Goal: Task Accomplishment & Management: Manage account settings

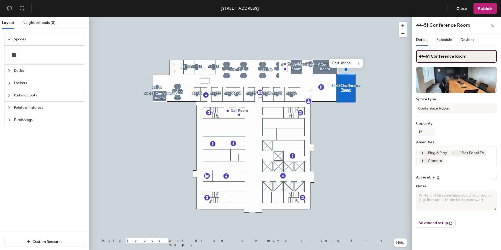
click at [474, 56] on input "44-51 Conference Room" at bounding box center [456, 56] width 81 height 13
click at [474, 24] on div "44-51 Conference Room" at bounding box center [456, 25] width 81 height 8
click at [471, 55] on input "44-51 Conference Room" at bounding box center [456, 56] width 81 height 13
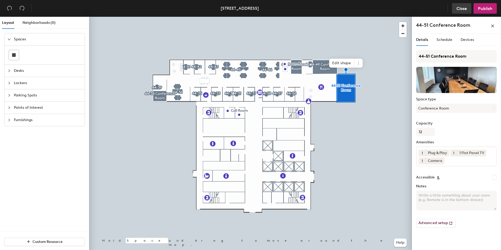
click at [464, 6] on span "Close" at bounding box center [462, 8] width 10 height 5
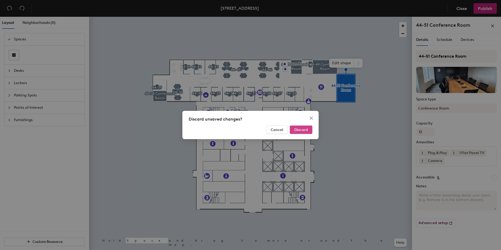
click at [304, 131] on span "Discard" at bounding box center [301, 130] width 14 height 4
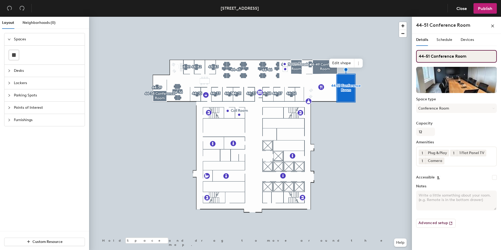
click at [472, 56] on input "44-51 Conference Room" at bounding box center [456, 56] width 81 height 13
type input "44-51 Harbourfront"
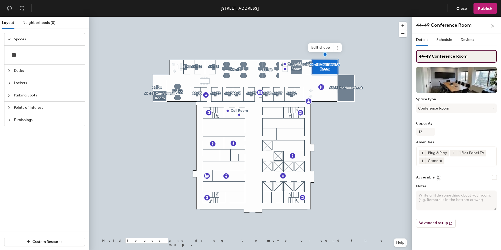
click at [471, 55] on input "44-49 Conference Room" at bounding box center [456, 56] width 81 height 13
type input "44-49 St. [PERSON_NAME]"
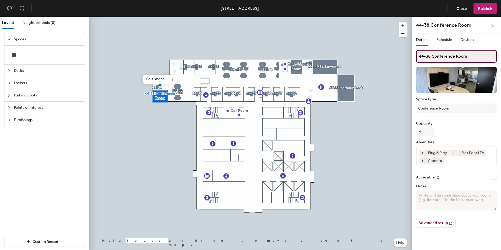
click at [467, 57] on input "44-38 Conference Room" at bounding box center [456, 56] width 81 height 13
type input "44-38 [GEOGRAPHIC_DATA]"
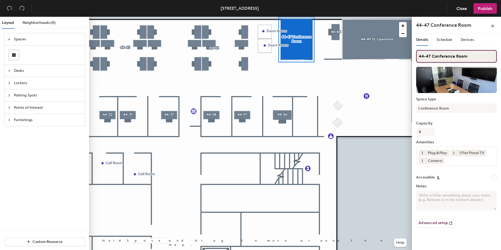
click at [489, 55] on input "44-47 Conference Room" at bounding box center [456, 56] width 81 height 13
type input "44-47 Queen West"
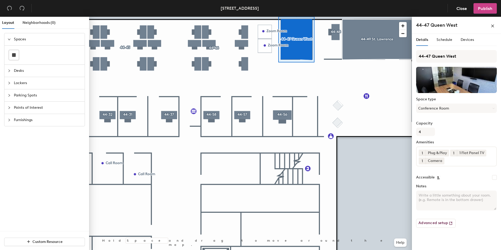
click at [491, 9] on span "Publish" at bounding box center [485, 8] width 14 height 5
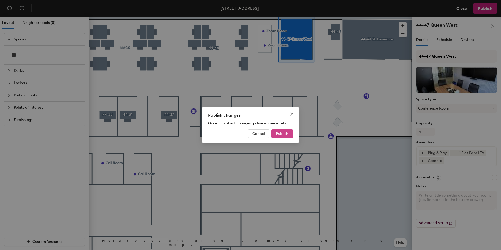
click at [289, 134] on button "Publish" at bounding box center [283, 134] width 22 height 8
